Goal: Communication & Community: Answer question/provide support

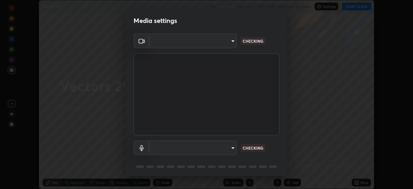
scroll to position [189, 413]
type input "be53a4907a42a79cf235aedf054a38369885e9733e272e39c89b2c863038f768"
type input "4aa6c17c4c59095239ea329d22086e40b99fea179fa3e2e59934311274ec7cea"
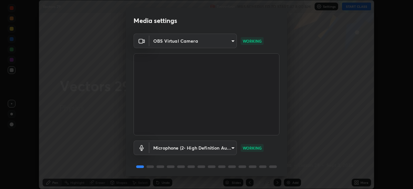
scroll to position [23, 0]
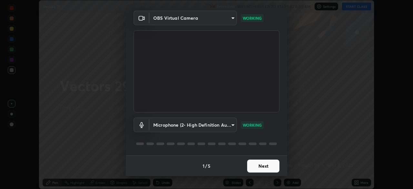
click at [263, 165] on button "Next" at bounding box center [263, 165] width 32 height 13
click at [277, 183] on div "Media settings OBS Virtual Camera be53a4907a42a79cf235aedf054a38369885e9733e272…" at bounding box center [206, 94] width 413 height 189
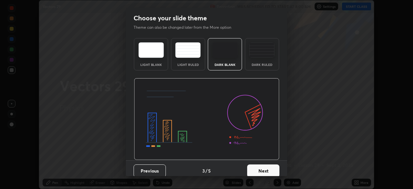
click at [267, 170] on button "Next" at bounding box center [263, 170] width 32 height 13
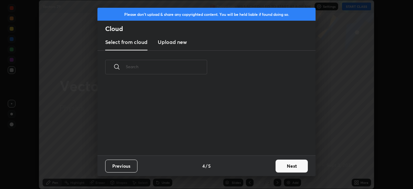
click at [278, 167] on button "Next" at bounding box center [292, 165] width 32 height 13
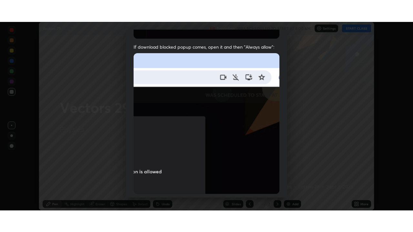
scroll to position [155, 0]
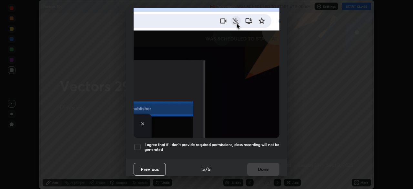
click at [242, 147] on h5 "I agree that if I don't provide required permissions, class recording will not …" at bounding box center [212, 147] width 135 height 10
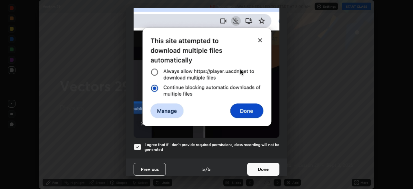
click at [267, 165] on button "Done" at bounding box center [263, 169] width 32 height 13
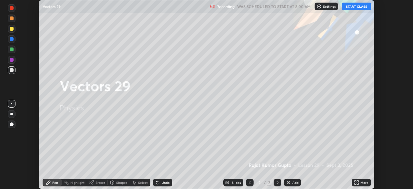
click at [360, 7] on button "START CLASS" at bounding box center [356, 7] width 29 height 8
click at [364, 181] on div "More" at bounding box center [364, 182] width 8 height 3
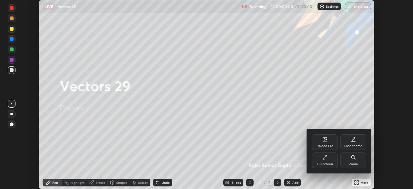
click at [329, 159] on div "Full screen" at bounding box center [325, 159] width 26 height 15
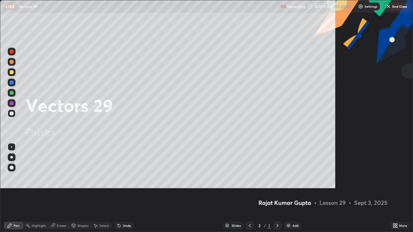
scroll to position [232, 413]
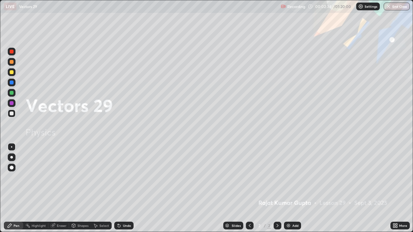
click at [289, 188] on img at bounding box center [288, 225] width 5 height 5
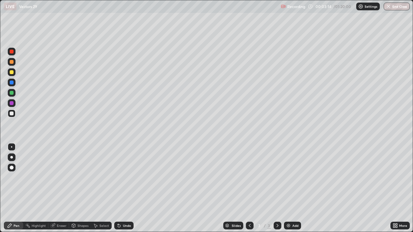
click at [11, 188] on div "Pen" at bounding box center [13, 226] width 19 height 8
click at [9, 166] on div at bounding box center [12, 168] width 8 height 8
click at [12, 167] on div at bounding box center [12, 168] width 4 height 4
click at [18, 188] on div "Pen" at bounding box center [17, 225] width 6 height 3
click at [15, 113] on div at bounding box center [12, 114] width 8 height 8
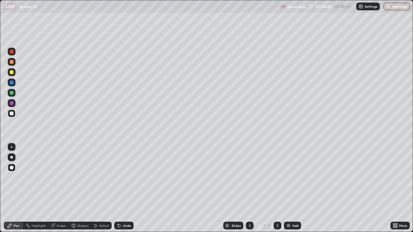
click at [56, 188] on div "Eraser" at bounding box center [58, 226] width 21 height 8
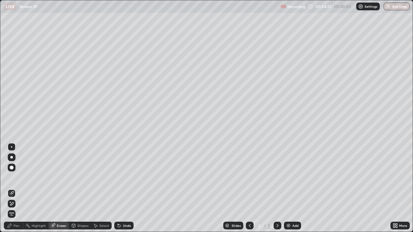
click at [13, 188] on div "Pen" at bounding box center [13, 226] width 19 height 8
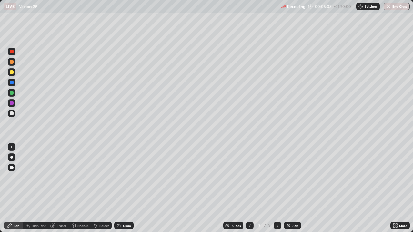
click at [64, 188] on div "Eraser" at bounding box center [62, 225] width 10 height 3
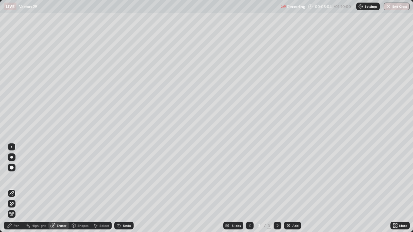
click at [9, 188] on div "Pen" at bounding box center [13, 226] width 19 height 8
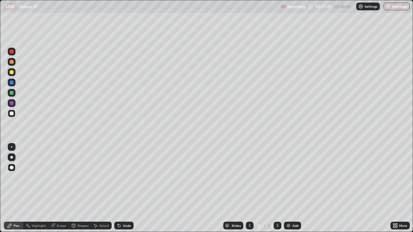
click at [59, 188] on div "Eraser" at bounding box center [62, 225] width 10 height 3
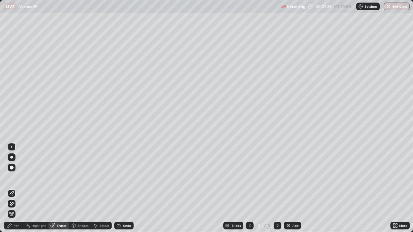
click at [15, 188] on div "Pen" at bounding box center [17, 225] width 6 height 3
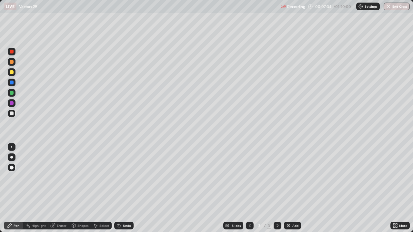
click at [121, 188] on div "Undo" at bounding box center [123, 226] width 19 height 8
click at [121, 188] on icon at bounding box center [118, 225] width 5 height 5
click at [120, 188] on icon at bounding box center [118, 225] width 5 height 5
click at [123, 188] on div "Undo" at bounding box center [127, 225] width 8 height 3
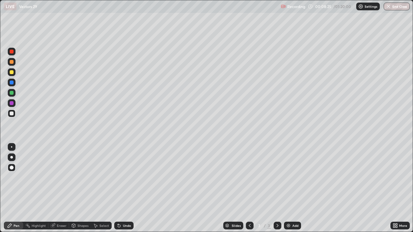
click at [126, 188] on div "Undo" at bounding box center [127, 225] width 8 height 3
click at [122, 188] on div "Undo" at bounding box center [123, 226] width 19 height 8
click at [120, 188] on icon at bounding box center [118, 225] width 5 height 5
click at [121, 188] on div "Undo" at bounding box center [123, 226] width 19 height 8
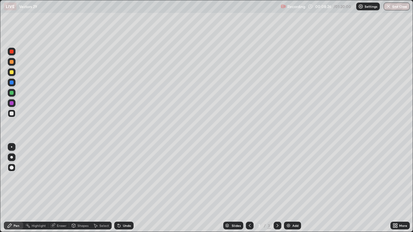
click at [121, 188] on div "Undo" at bounding box center [123, 226] width 19 height 8
click at [126, 188] on div "Undo" at bounding box center [127, 225] width 8 height 3
click at [11, 74] on div at bounding box center [12, 72] width 4 height 4
click at [128, 188] on div "Undo" at bounding box center [127, 225] width 8 height 3
click at [122, 188] on div "Undo" at bounding box center [123, 226] width 19 height 8
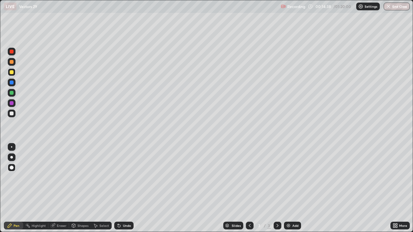
click at [123, 188] on div "Undo" at bounding box center [123, 226] width 19 height 8
click at [123, 188] on div "Undo" at bounding box center [127, 225] width 8 height 3
click at [279, 188] on div at bounding box center [278, 226] width 8 height 8
click at [293, 188] on div "Add" at bounding box center [295, 225] width 6 height 3
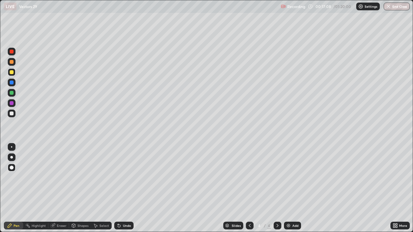
click at [14, 104] on div at bounding box center [12, 103] width 8 height 8
click at [16, 188] on div "Pen" at bounding box center [13, 226] width 19 height 8
click at [13, 114] on div at bounding box center [12, 114] width 4 height 4
click at [125, 188] on div "Undo" at bounding box center [127, 225] width 8 height 3
click at [83, 188] on div "Shapes" at bounding box center [82, 225] width 11 height 3
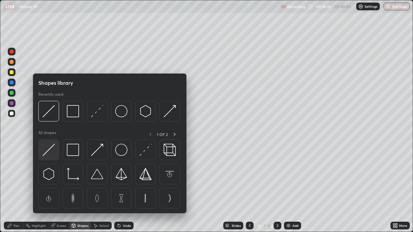
click at [51, 151] on img at bounding box center [49, 150] width 12 height 12
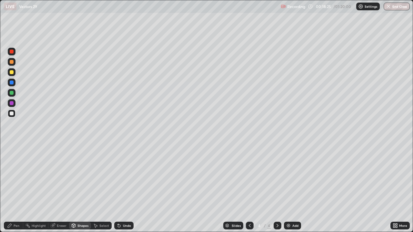
click at [18, 188] on div "Pen" at bounding box center [17, 225] width 6 height 3
click at [11, 93] on div at bounding box center [12, 93] width 4 height 4
click at [21, 188] on div "Pen" at bounding box center [13, 226] width 19 height 8
click at [12, 116] on div at bounding box center [12, 114] width 8 height 8
click at [121, 188] on div "Undo" at bounding box center [123, 226] width 19 height 8
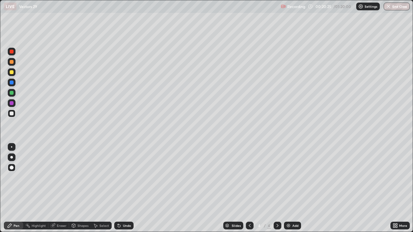
click at [123, 188] on div "Undo" at bounding box center [127, 225] width 8 height 3
click at [124, 188] on div "Undo" at bounding box center [127, 225] width 8 height 3
click at [126, 188] on div "Undo" at bounding box center [127, 225] width 8 height 3
click at [11, 113] on div at bounding box center [12, 114] width 4 height 4
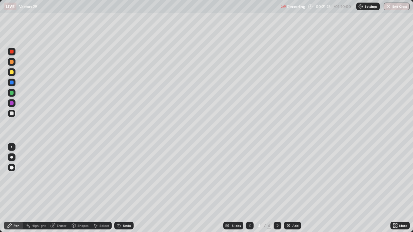
click at [126, 188] on div "Undo" at bounding box center [123, 226] width 19 height 8
click at [123, 188] on div "Undo" at bounding box center [127, 225] width 8 height 3
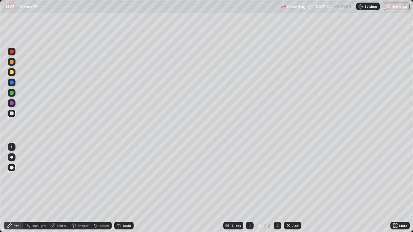
click at [121, 188] on div "Undo" at bounding box center [123, 226] width 19 height 8
click at [126, 188] on div "Undo" at bounding box center [123, 226] width 19 height 8
click at [123, 188] on div "Undo" at bounding box center [127, 225] width 8 height 3
click at [120, 188] on div "Undo" at bounding box center [123, 226] width 19 height 8
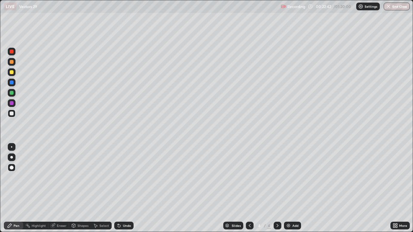
click at [122, 188] on div "Undo" at bounding box center [123, 226] width 19 height 8
click at [124, 188] on div "Undo" at bounding box center [123, 226] width 19 height 8
click at [124, 188] on div "Undo" at bounding box center [127, 225] width 8 height 3
click at [125, 188] on div "Undo" at bounding box center [127, 225] width 8 height 3
click at [11, 54] on div at bounding box center [12, 52] width 8 height 8
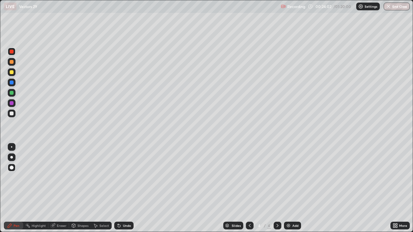
click at [11, 114] on div at bounding box center [12, 114] width 4 height 4
click at [14, 112] on div at bounding box center [12, 114] width 8 height 8
click at [13, 104] on div at bounding box center [12, 103] width 4 height 4
click at [10, 114] on div at bounding box center [12, 114] width 4 height 4
click at [130, 188] on div "Undo" at bounding box center [127, 225] width 8 height 3
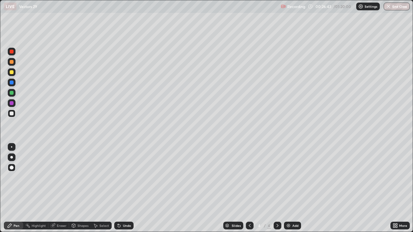
click at [121, 188] on div "Undo" at bounding box center [123, 226] width 19 height 8
click at [57, 188] on div "Eraser" at bounding box center [62, 225] width 10 height 3
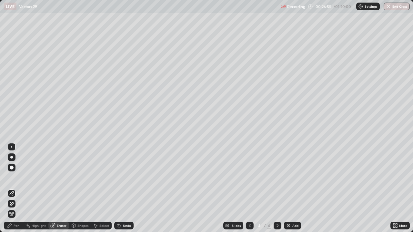
click at [15, 188] on div "Pen" at bounding box center [17, 225] width 6 height 3
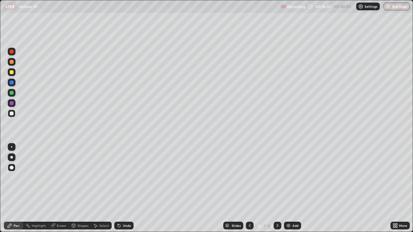
click at [57, 188] on div "Eraser" at bounding box center [58, 226] width 21 height 8
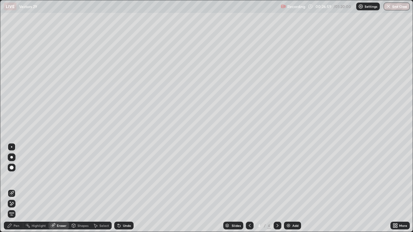
click at [16, 188] on div "Pen" at bounding box center [17, 225] width 6 height 3
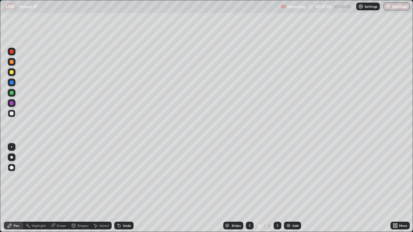
click at [15, 83] on div at bounding box center [12, 83] width 8 height 8
click at [274, 188] on div at bounding box center [278, 226] width 8 height 8
click at [288, 188] on img at bounding box center [288, 225] width 5 height 5
click at [249, 188] on icon at bounding box center [249, 225] width 5 height 5
click at [12, 52] on div at bounding box center [12, 52] width 4 height 4
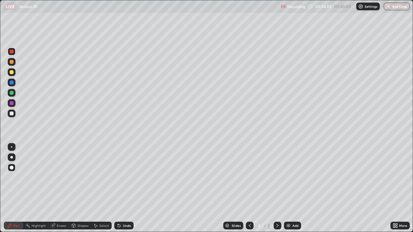
click at [277, 188] on icon at bounding box center [277, 225] width 5 height 5
click at [16, 188] on div "Pen" at bounding box center [17, 225] width 6 height 3
click at [12, 113] on div at bounding box center [12, 114] width 4 height 4
click at [249, 188] on icon at bounding box center [249, 225] width 5 height 5
click at [280, 188] on div at bounding box center [278, 226] width 8 height 8
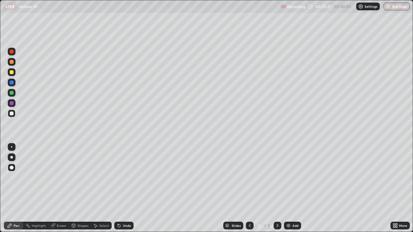
click at [141, 188] on div "Slides 5 / 5 Add" at bounding box center [262, 225] width 257 height 13
click at [280, 188] on div at bounding box center [278, 226] width 8 height 8
click at [290, 188] on img at bounding box center [288, 225] width 5 height 5
click at [124, 188] on div "Undo" at bounding box center [127, 225] width 8 height 3
click at [12, 93] on div at bounding box center [12, 93] width 4 height 4
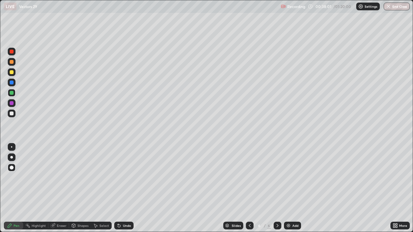
click at [104, 188] on div "Select" at bounding box center [104, 225] width 10 height 3
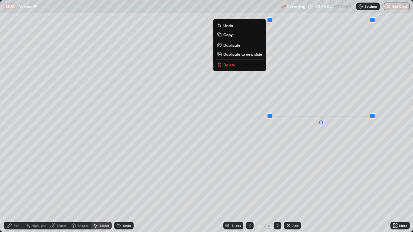
click at [224, 67] on p "Delete" at bounding box center [229, 64] width 12 height 5
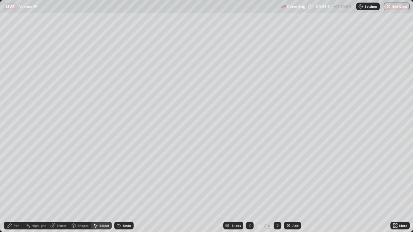
click at [15, 188] on div "Pen" at bounding box center [13, 226] width 19 height 8
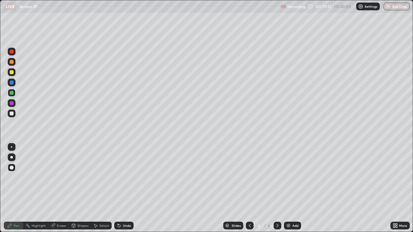
click at [13, 114] on div at bounding box center [12, 114] width 4 height 4
click at [60, 188] on div "Eraser" at bounding box center [62, 225] width 10 height 3
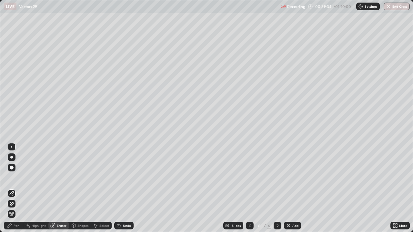
click at [16, 188] on div "Pen" at bounding box center [17, 225] width 6 height 3
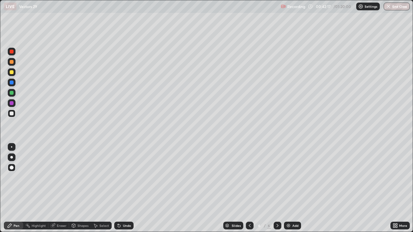
click at [82, 188] on div "Shapes" at bounding box center [82, 225] width 11 height 3
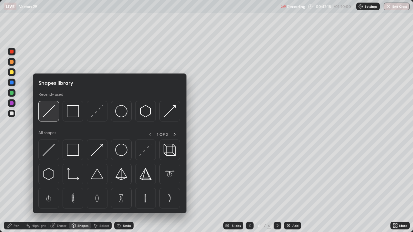
click at [49, 115] on img at bounding box center [49, 111] width 12 height 12
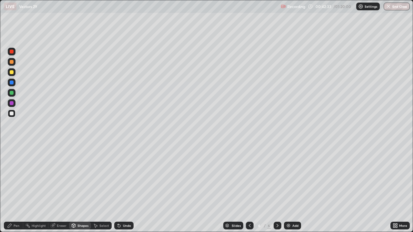
click at [121, 188] on div "Undo" at bounding box center [123, 226] width 19 height 8
click at [58, 188] on div "Eraser" at bounding box center [62, 225] width 10 height 3
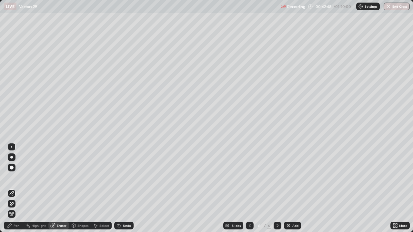
click at [15, 188] on div "Pen" at bounding box center [17, 225] width 6 height 3
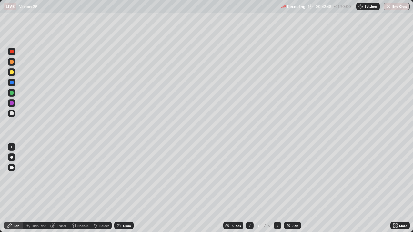
click at [15, 188] on div "Pen" at bounding box center [17, 225] width 6 height 3
click at [12, 117] on div at bounding box center [12, 114] width 8 height 8
click at [12, 104] on div at bounding box center [12, 103] width 4 height 4
click at [127, 188] on div "Undo" at bounding box center [127, 225] width 8 height 3
click at [126, 188] on div "Undo" at bounding box center [127, 225] width 8 height 3
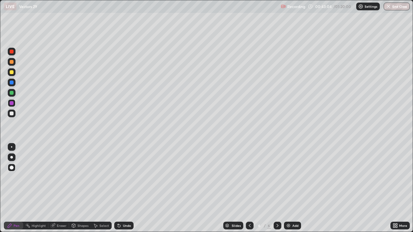
click at [125, 188] on div "Undo" at bounding box center [127, 225] width 8 height 3
click at [124, 188] on div "Undo" at bounding box center [123, 226] width 19 height 8
click at [123, 188] on div "Undo" at bounding box center [123, 226] width 19 height 8
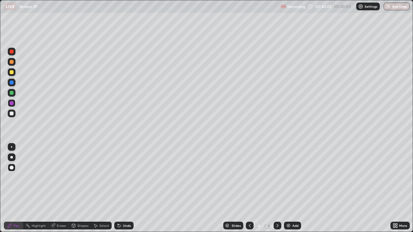
click at [122, 188] on div "Undo" at bounding box center [123, 226] width 19 height 8
click at [125, 188] on div "Undo" at bounding box center [127, 225] width 8 height 3
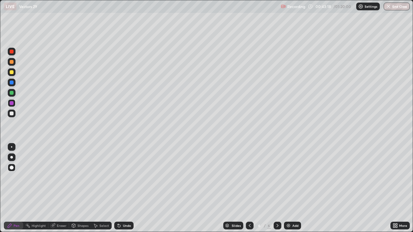
click at [125, 188] on div "Undo" at bounding box center [127, 225] width 8 height 3
click at [124, 188] on div "Undo" at bounding box center [123, 226] width 19 height 8
click at [123, 188] on div "Undo" at bounding box center [127, 225] width 8 height 3
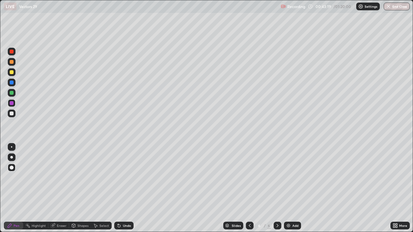
click at [120, 188] on icon at bounding box center [118, 225] width 5 height 5
click at [10, 114] on div at bounding box center [12, 114] width 4 height 4
click at [105, 188] on div "Select" at bounding box center [104, 225] width 10 height 3
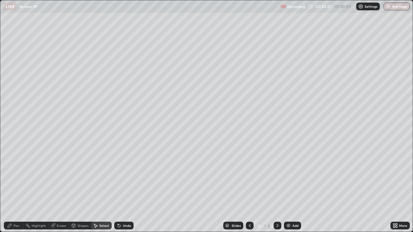
click at [14, 188] on div "Pen" at bounding box center [17, 225] width 6 height 3
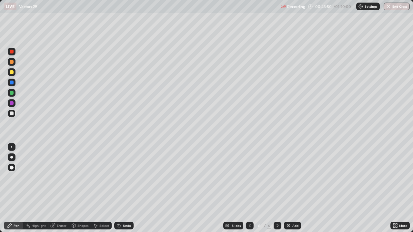
click at [13, 115] on div at bounding box center [12, 114] width 4 height 4
click at [12, 94] on div at bounding box center [12, 93] width 4 height 4
click at [126, 188] on div "Undo" at bounding box center [127, 225] width 8 height 3
click at [124, 188] on div "Undo" at bounding box center [127, 225] width 8 height 3
click at [100, 188] on div "Select" at bounding box center [104, 225] width 10 height 3
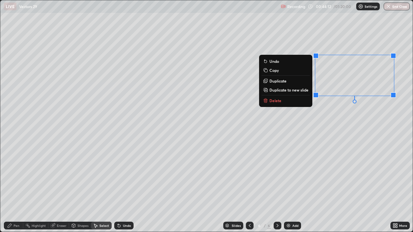
click at [271, 101] on p "Delete" at bounding box center [275, 100] width 12 height 5
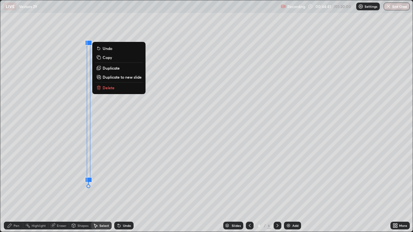
click at [68, 188] on div "0 ° Undo Copy Duplicate Duplicate to new slide Delete" at bounding box center [206, 116] width 412 height 232
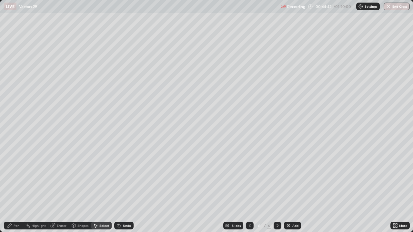
click at [80, 188] on div "Shapes" at bounding box center [82, 225] width 11 height 3
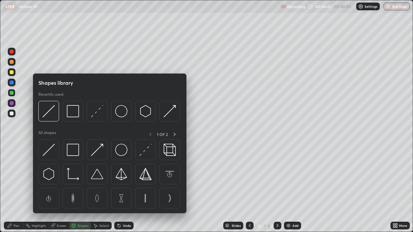
click at [14, 188] on div "Pen" at bounding box center [17, 225] width 6 height 3
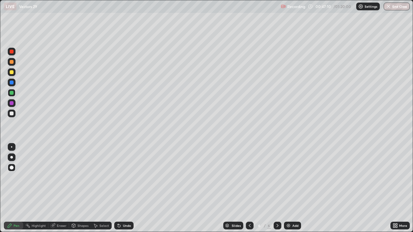
click at [11, 104] on div at bounding box center [12, 103] width 4 height 4
click at [125, 188] on div "Undo" at bounding box center [123, 226] width 19 height 8
click at [124, 188] on div "Undo" at bounding box center [127, 225] width 8 height 3
click at [124, 188] on div "Undo" at bounding box center [123, 226] width 19 height 8
click at [125, 188] on div "Undo" at bounding box center [127, 225] width 8 height 3
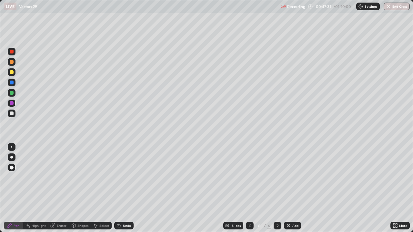
click at [125, 188] on div "Undo" at bounding box center [127, 225] width 8 height 3
click at [126, 188] on div "Undo" at bounding box center [127, 225] width 8 height 3
click at [127, 188] on div "Undo" at bounding box center [123, 226] width 19 height 8
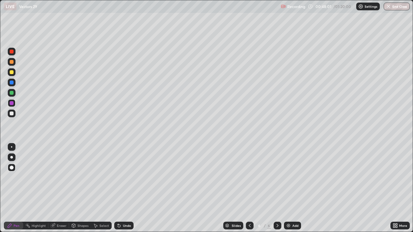
click at [58, 188] on div "Eraser" at bounding box center [62, 225] width 10 height 3
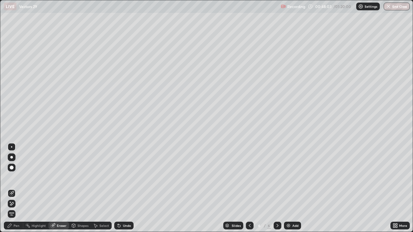
click at [10, 188] on icon at bounding box center [10, 226] width 4 height 4
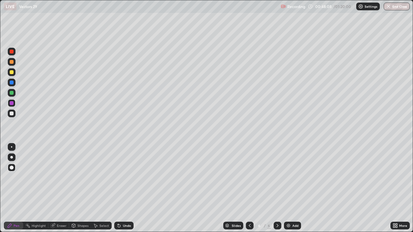
click at [16, 188] on div "Pen" at bounding box center [17, 225] width 6 height 3
click at [11, 114] on div at bounding box center [12, 114] width 4 height 4
click at [125, 188] on div "Undo" at bounding box center [127, 225] width 8 height 3
click at [126, 188] on div "Undo" at bounding box center [123, 226] width 19 height 8
click at [59, 188] on div "Eraser" at bounding box center [62, 225] width 10 height 3
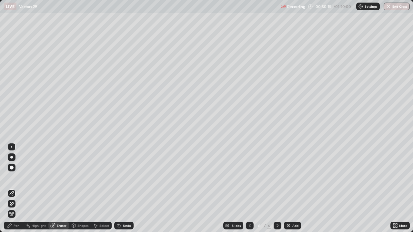
click at [18, 188] on div "Pen" at bounding box center [17, 225] width 6 height 3
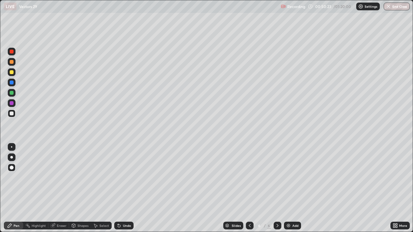
click at [19, 20] on div "Erase all" at bounding box center [11, 116] width 15 height 206
click at [249, 188] on icon at bounding box center [249, 225] width 5 height 5
click at [277, 188] on icon at bounding box center [277, 225] width 5 height 5
click at [127, 188] on div "Undo" at bounding box center [127, 225] width 8 height 3
click at [124, 188] on div "Undo" at bounding box center [123, 226] width 19 height 8
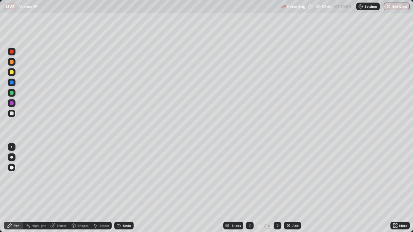
click at [122, 188] on div "Undo" at bounding box center [123, 226] width 19 height 8
click at [12, 103] on div at bounding box center [12, 103] width 4 height 4
click at [8, 52] on div at bounding box center [12, 52] width 8 height 8
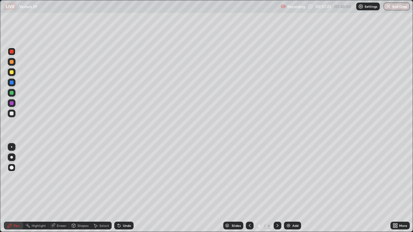
click at [13, 83] on div at bounding box center [12, 83] width 4 height 4
click at [126, 188] on div "Undo" at bounding box center [127, 225] width 8 height 3
click at [123, 188] on div "Undo" at bounding box center [127, 225] width 8 height 3
click at [9, 93] on div at bounding box center [12, 93] width 8 height 8
click at [13, 63] on div at bounding box center [12, 62] width 4 height 4
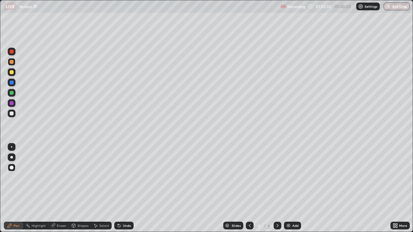
click at [125, 188] on div "Undo" at bounding box center [127, 225] width 8 height 3
click at [123, 188] on div "Undo" at bounding box center [127, 225] width 8 height 3
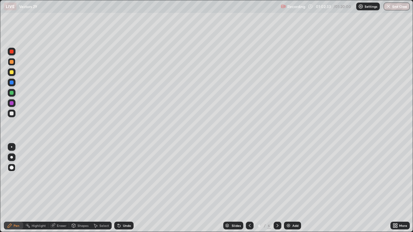
click at [123, 188] on div "Undo" at bounding box center [127, 225] width 8 height 3
click at [123, 188] on div "Undo" at bounding box center [123, 226] width 19 height 8
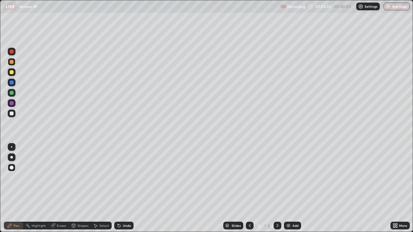
click at [123, 188] on div "Undo" at bounding box center [123, 226] width 19 height 8
click at [64, 188] on div "Eraser" at bounding box center [58, 226] width 21 height 8
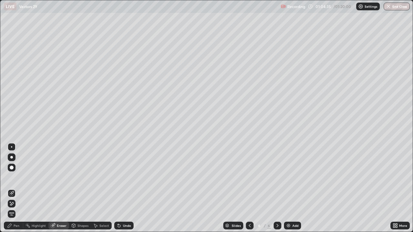
click at [103, 188] on div "Select" at bounding box center [104, 225] width 10 height 3
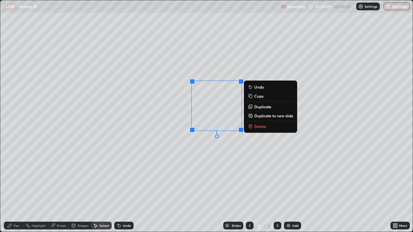
click at [262, 127] on p "Delete" at bounding box center [260, 126] width 12 height 5
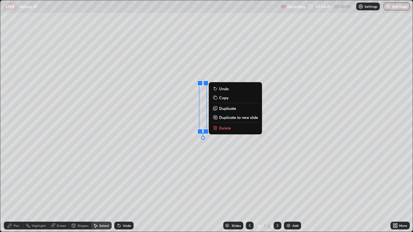
click at [226, 127] on p "Delete" at bounding box center [225, 127] width 12 height 5
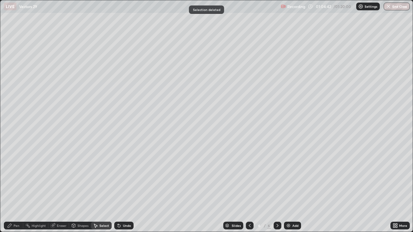
click at [60, 188] on div "Eraser" at bounding box center [62, 225] width 10 height 3
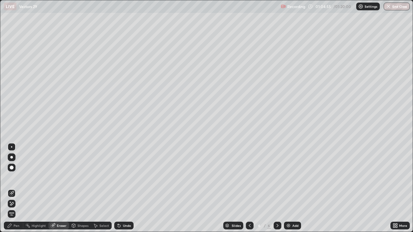
click at [17, 188] on div "Pen" at bounding box center [17, 225] width 6 height 3
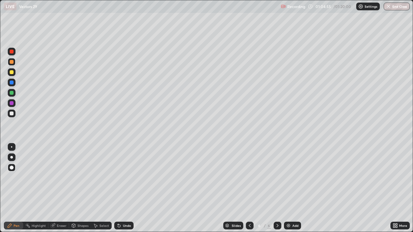
click at [17, 188] on div "Pen" at bounding box center [17, 225] width 6 height 3
click at [10, 73] on div at bounding box center [12, 72] width 4 height 4
click at [12, 54] on div at bounding box center [12, 52] width 8 height 8
click at [249, 188] on icon at bounding box center [249, 225] width 5 height 5
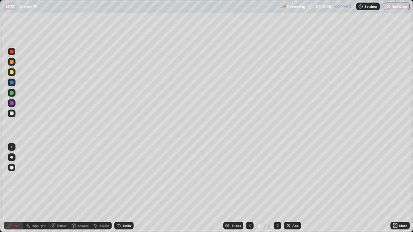
click at [303, 188] on div "Slides 4 / 6 Add" at bounding box center [262, 225] width 257 height 13
click at [252, 188] on div at bounding box center [250, 226] width 8 height 8
click at [277, 188] on icon at bounding box center [277, 225] width 5 height 5
click at [279, 188] on div at bounding box center [278, 226] width 8 height 8
click at [249, 188] on icon at bounding box center [249, 225] width 5 height 5
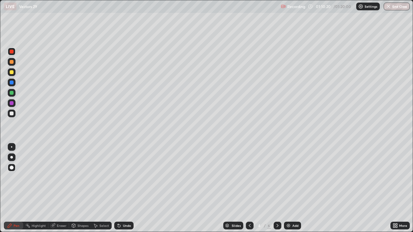
click at [279, 188] on div at bounding box center [278, 226] width 8 height 8
click at [280, 188] on div at bounding box center [278, 226] width 8 height 8
click at [396, 9] on button "End Class" at bounding box center [396, 7] width 25 height 8
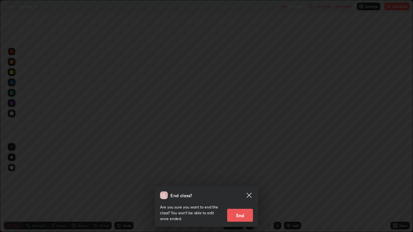
click at [246, 188] on button "End" at bounding box center [240, 215] width 26 height 13
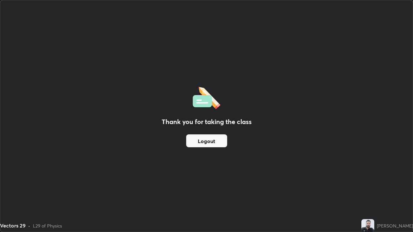
click at [211, 145] on button "Logout" at bounding box center [206, 141] width 41 height 13
